Goal: Task Accomplishment & Management: Manage account settings

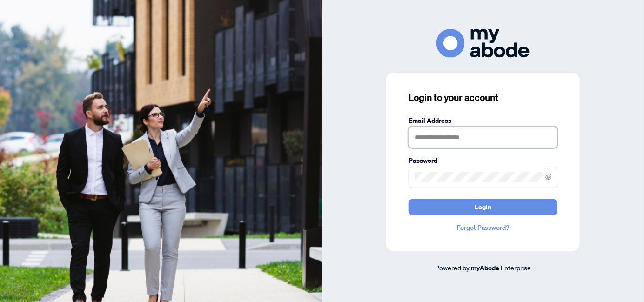
click at [432, 142] on input "text" at bounding box center [483, 137] width 149 height 21
type input "**********"
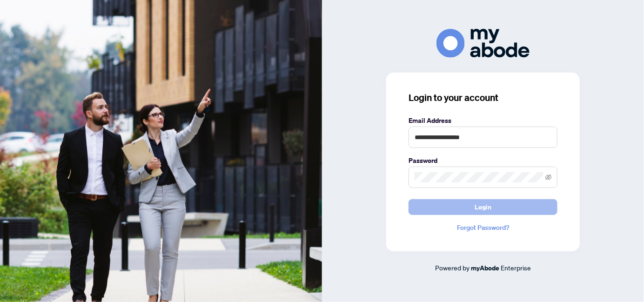
click at [481, 207] on span "Login" at bounding box center [483, 207] width 17 height 15
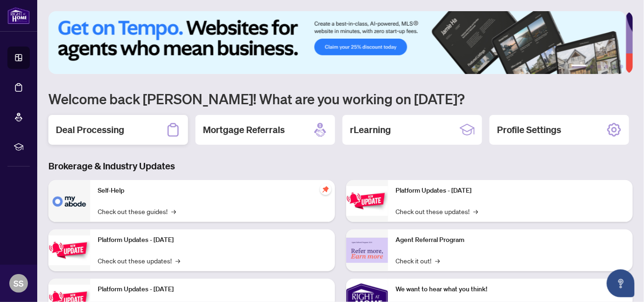
click at [106, 130] on h2 "Deal Processing" at bounding box center [90, 129] width 68 height 13
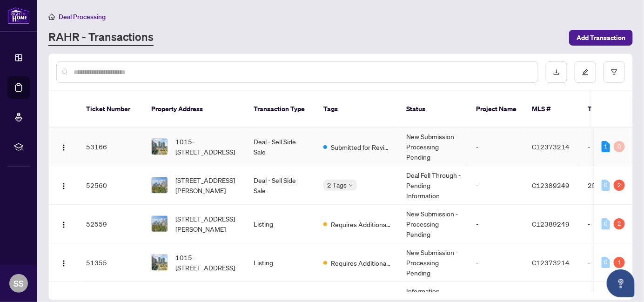
click at [556, 142] on span "C12373214" at bounding box center [551, 146] width 38 height 8
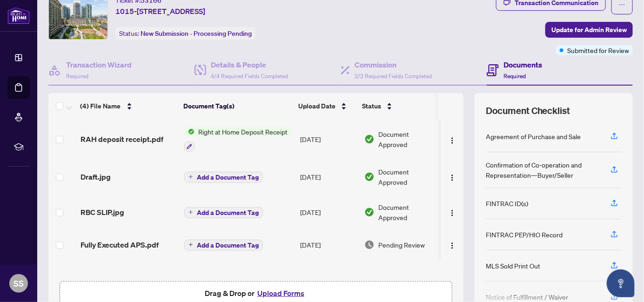
scroll to position [86, 0]
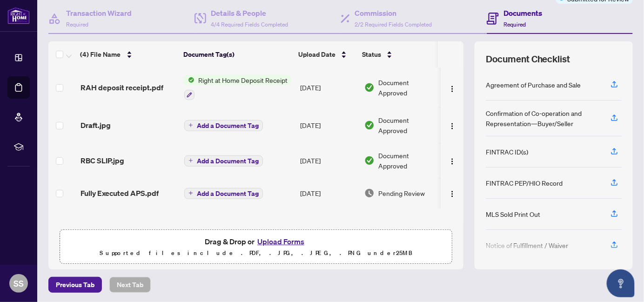
click at [291, 238] on button "Upload Forms" at bounding box center [281, 242] width 53 height 12
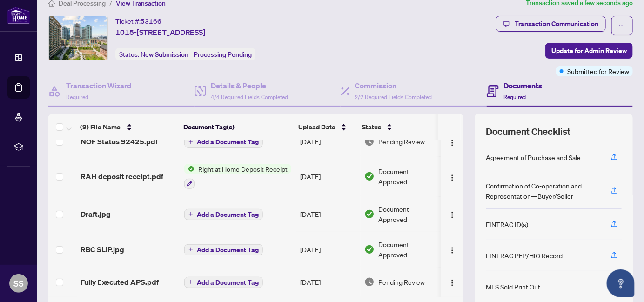
scroll to position [0, 0]
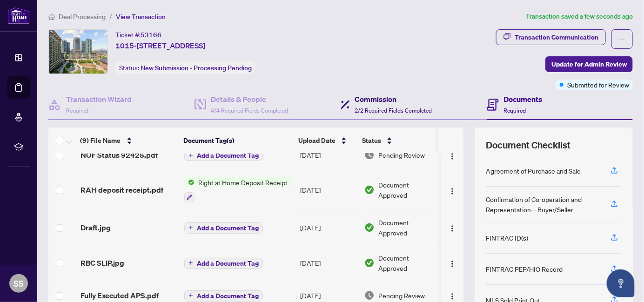
click at [405, 102] on h4 "Commission" at bounding box center [393, 99] width 77 height 11
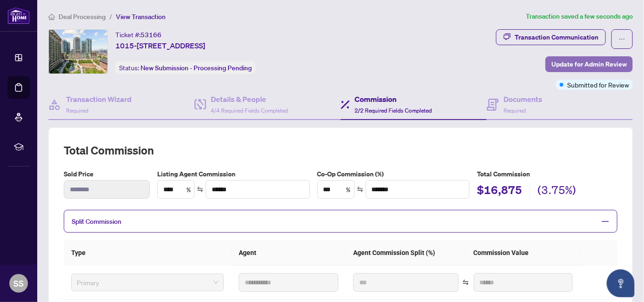
click at [581, 62] on span "Update for Admin Review" at bounding box center [589, 64] width 75 height 15
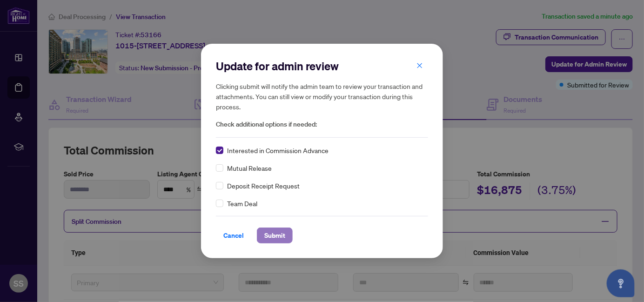
click at [270, 232] on span "Submit" at bounding box center [274, 235] width 21 height 15
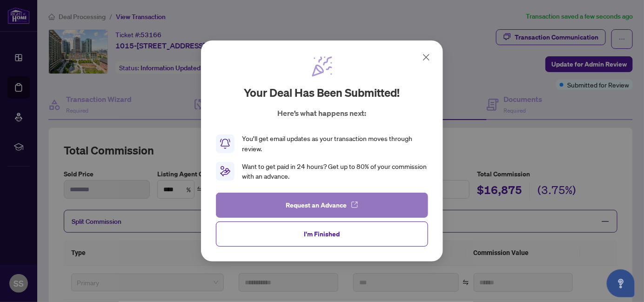
click at [306, 203] on span "Request an Advance" at bounding box center [316, 205] width 61 height 15
